Goal: Communication & Community: Ask a question

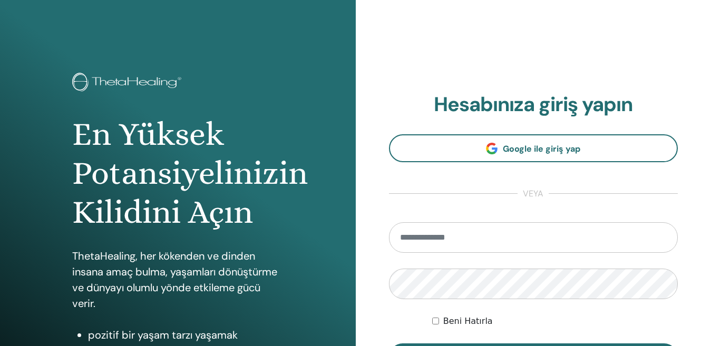
type input "**********"
click at [435, 316] on div "Beni Hatırla" at bounding box center [555, 321] width 246 height 13
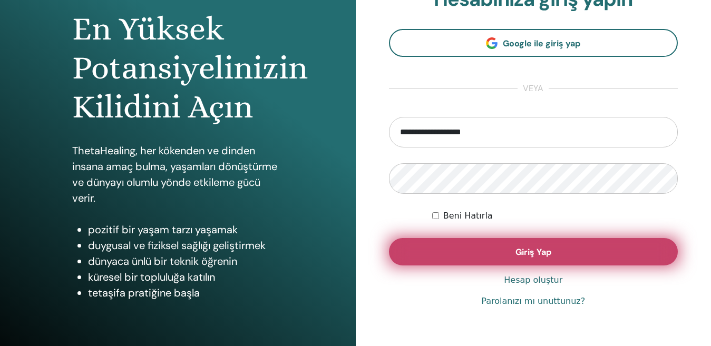
click at [480, 252] on button "Giriş Yap" at bounding box center [533, 251] width 289 height 27
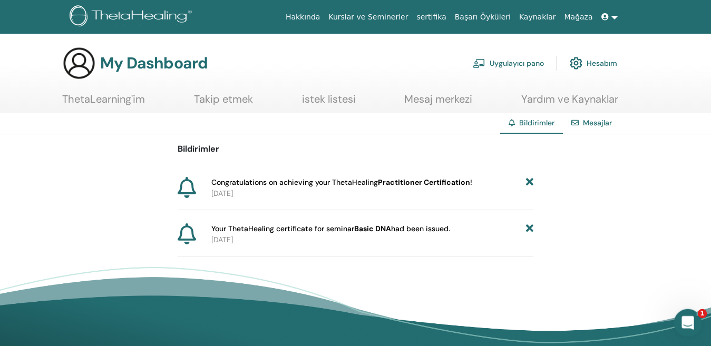
click at [688, 317] on icon "Intercom Messenger uygulamasını aç" at bounding box center [686, 321] width 17 height 17
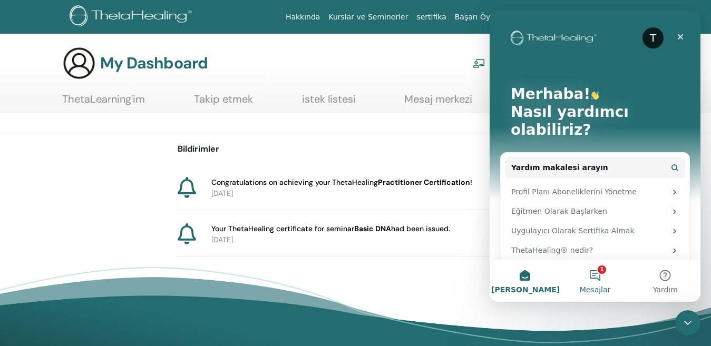
click at [597, 279] on button "1 Mesajlar" at bounding box center [595, 281] width 70 height 42
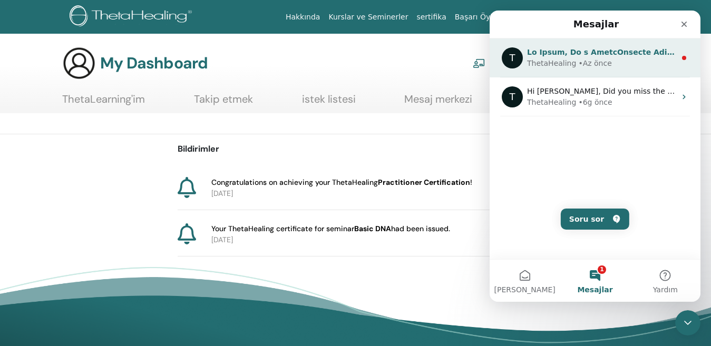
click at [608, 58] on div "ThetaHealing • Az önce" at bounding box center [601, 63] width 149 height 11
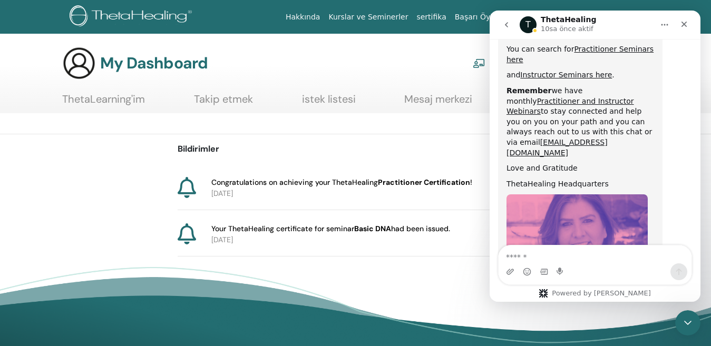
scroll to position [581, 0]
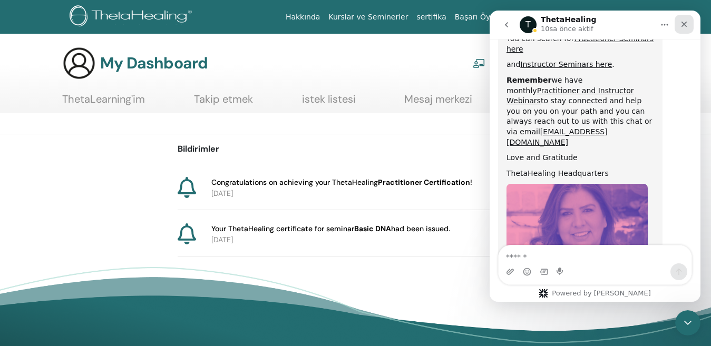
click at [683, 21] on icon "Kapat" at bounding box center [684, 24] width 8 height 8
